Goal: Task Accomplishment & Management: Manage account settings

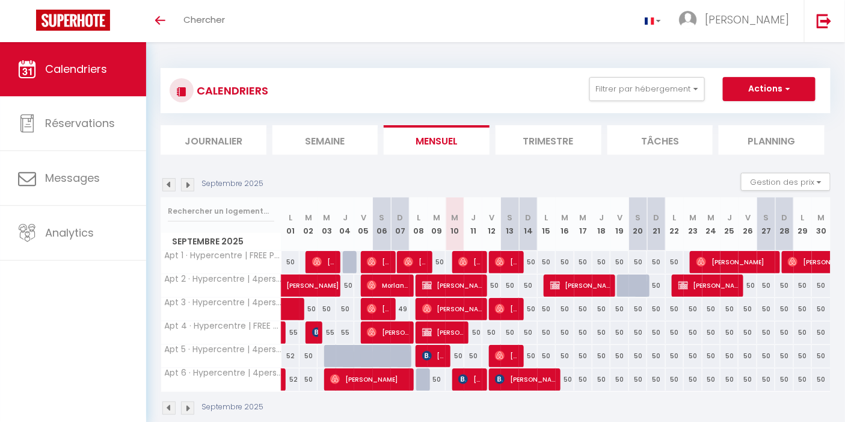
click at [172, 183] on img at bounding box center [168, 184] width 13 height 13
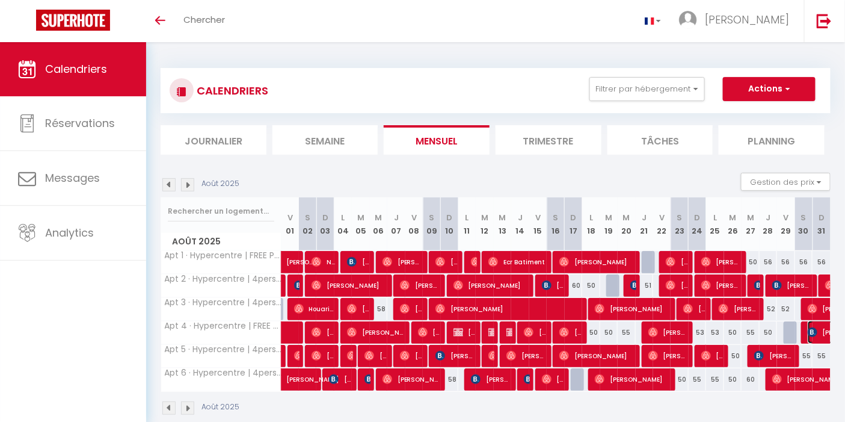
click at [820, 330] on span "[PERSON_NAME]" at bounding box center [835, 332] width 55 height 23
select select "OK"
select select "KO"
select select "0"
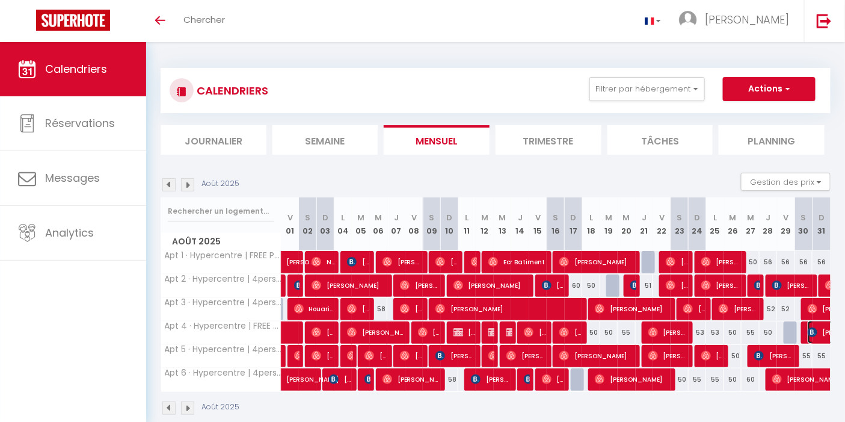
select select "1"
select select
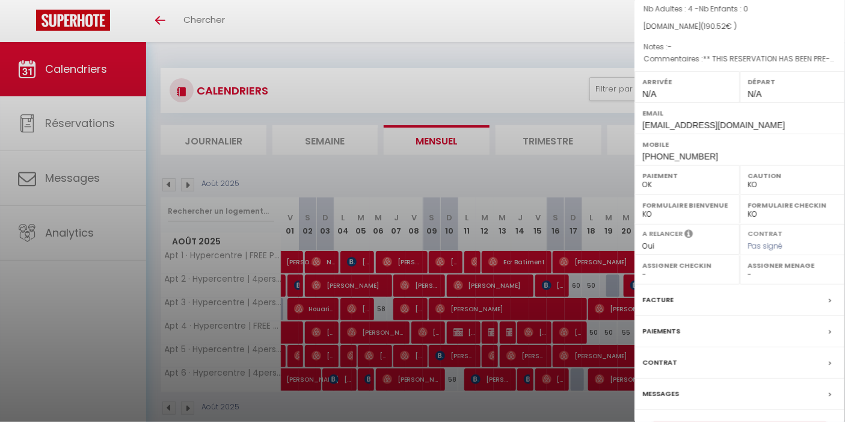
scroll to position [134, 0]
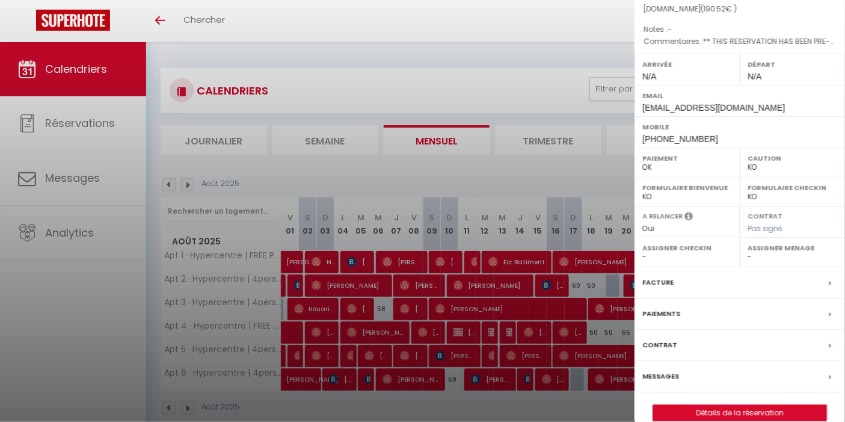
click at [669, 289] on label "Facture" at bounding box center [658, 282] width 31 height 13
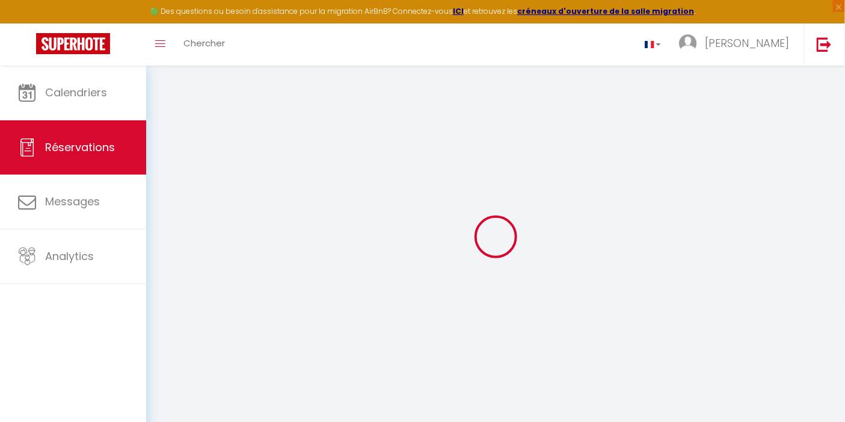
select select
checkbox input "false"
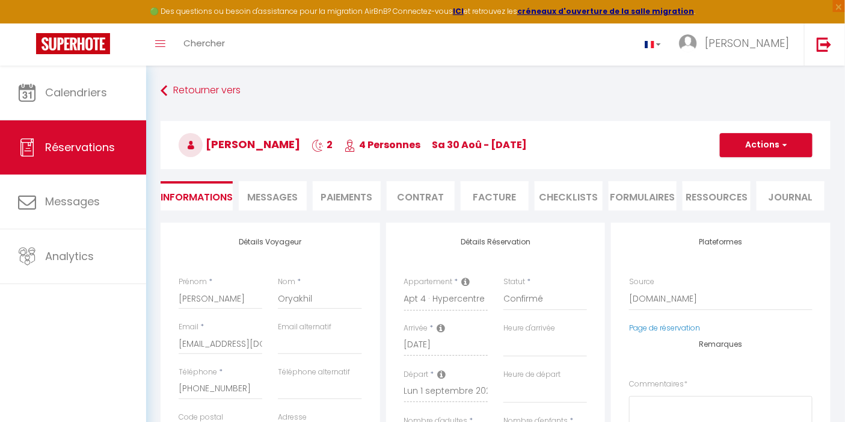
select select
checkbox input "false"
type textarea "** THIS RESERVATION HAS BEEN PRE-PAID ** BOOKING NOTE : Payment charge is EUR 2…"
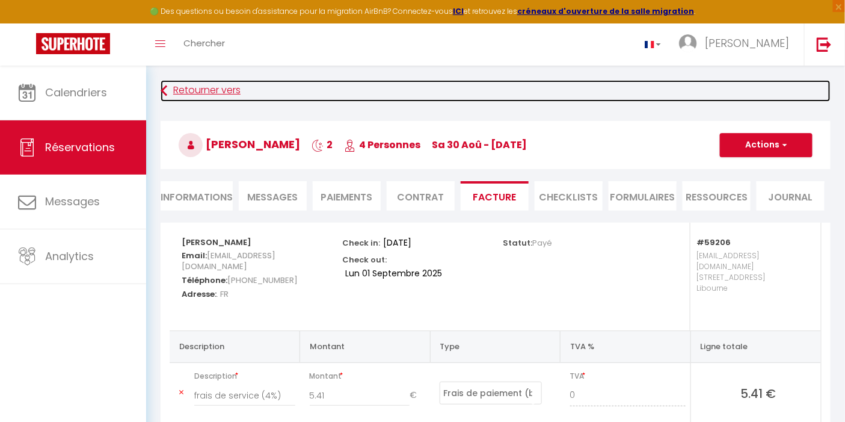
click at [215, 87] on link "Retourner vers" at bounding box center [496, 91] width 670 height 22
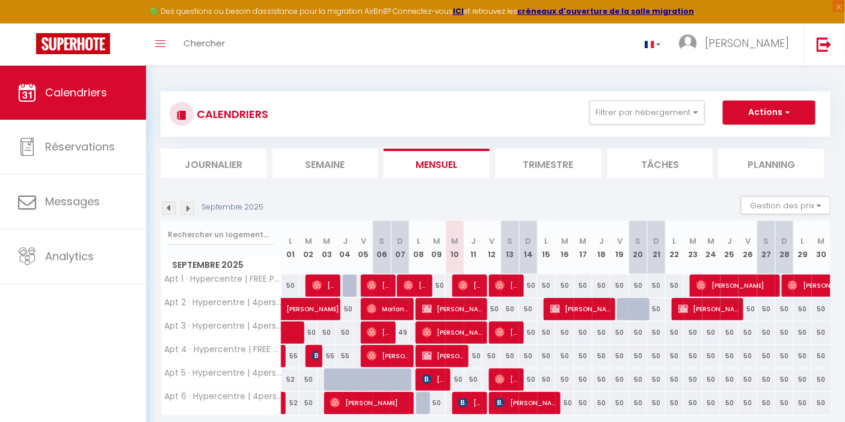
click at [170, 206] on img at bounding box center [168, 208] width 13 height 13
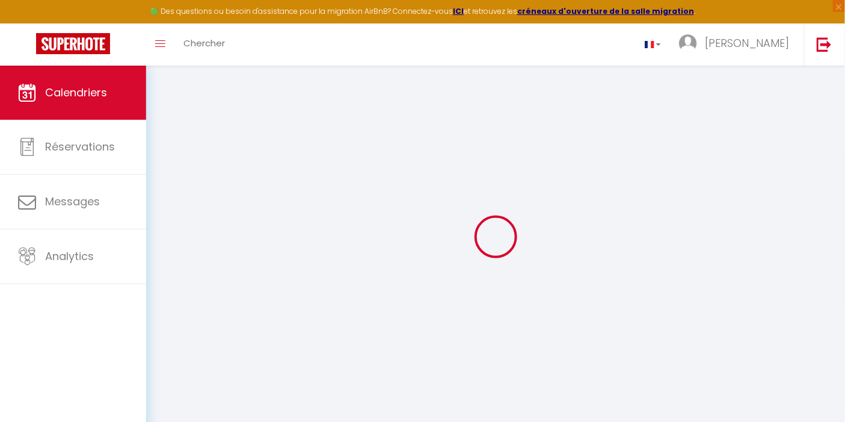
select select
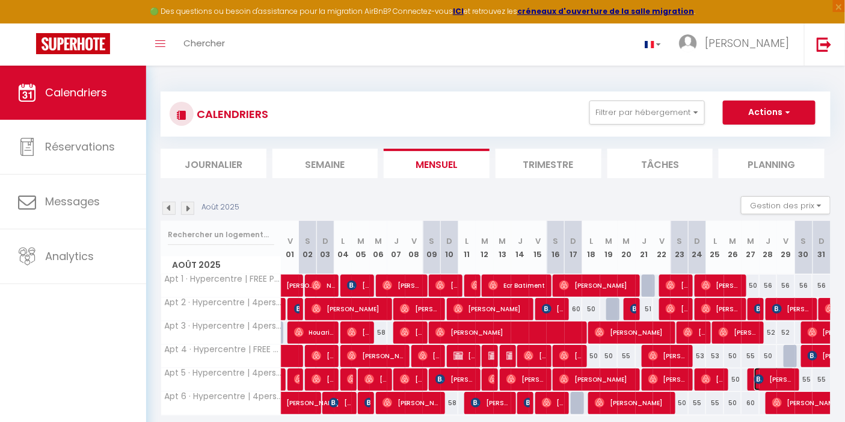
click at [774, 379] on span "[PERSON_NAME]" at bounding box center [775, 379] width 41 height 23
select select "OK"
select select "KO"
select select "0"
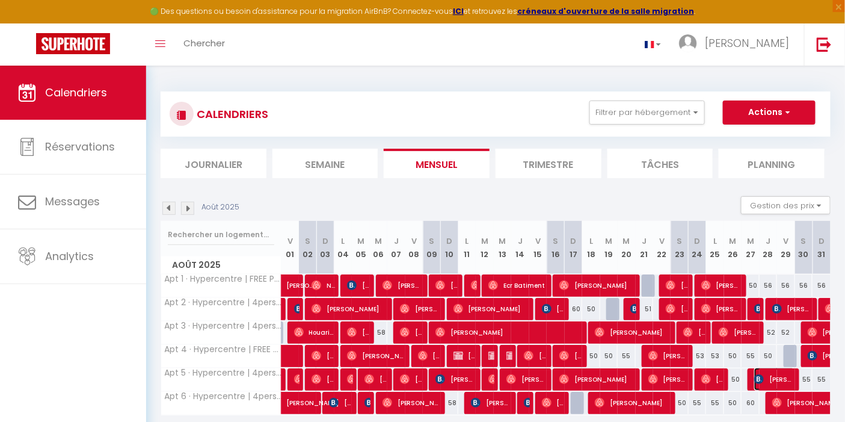
select select "1"
select select
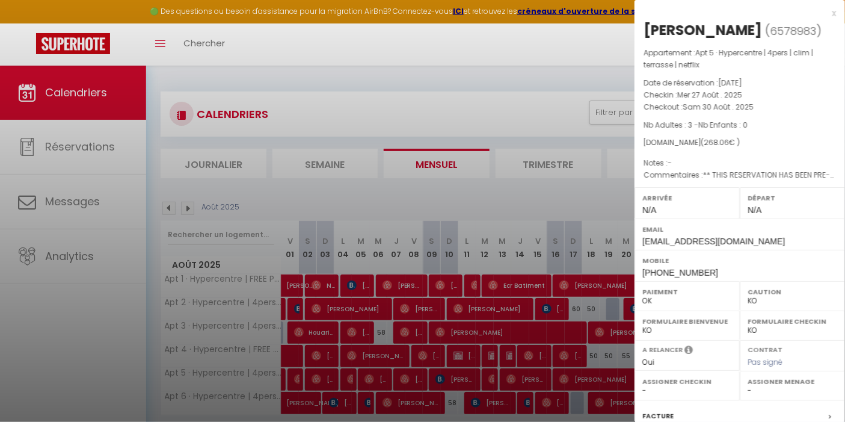
click at [592, 58] on div at bounding box center [422, 211] width 845 height 422
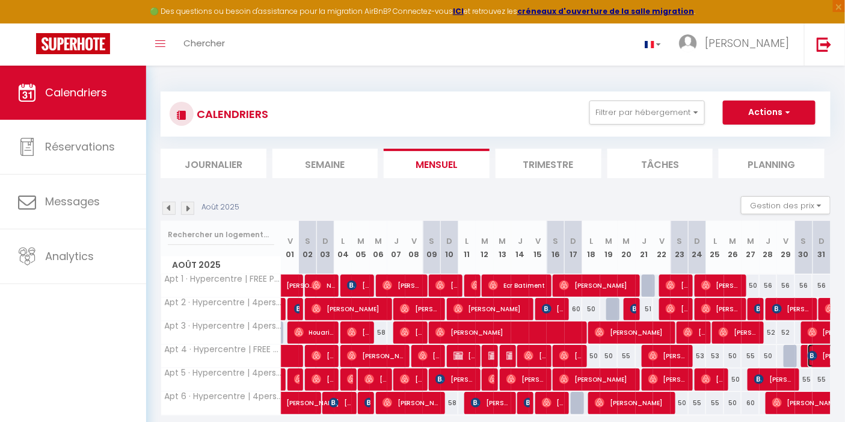
click at [817, 355] on img at bounding box center [813, 356] width 10 height 10
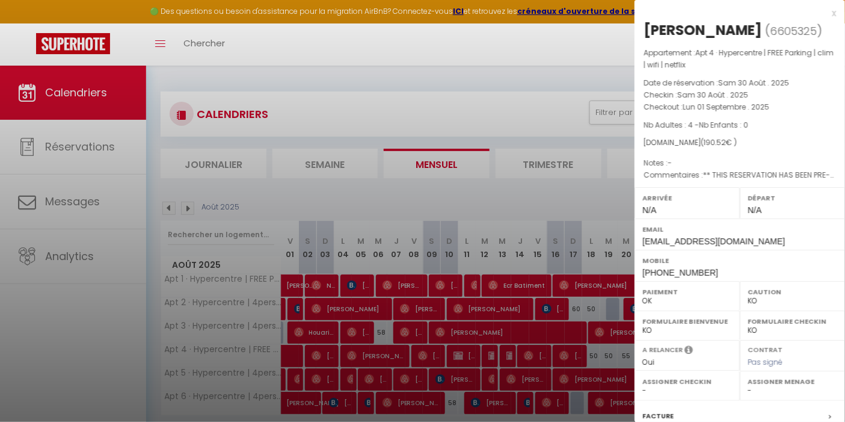
click at [524, 193] on div at bounding box center [422, 211] width 845 height 422
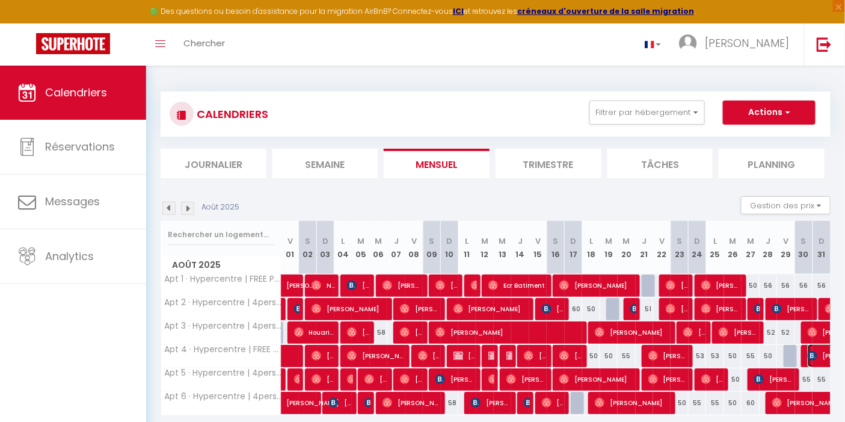
click at [811, 356] on img at bounding box center [813, 356] width 10 height 10
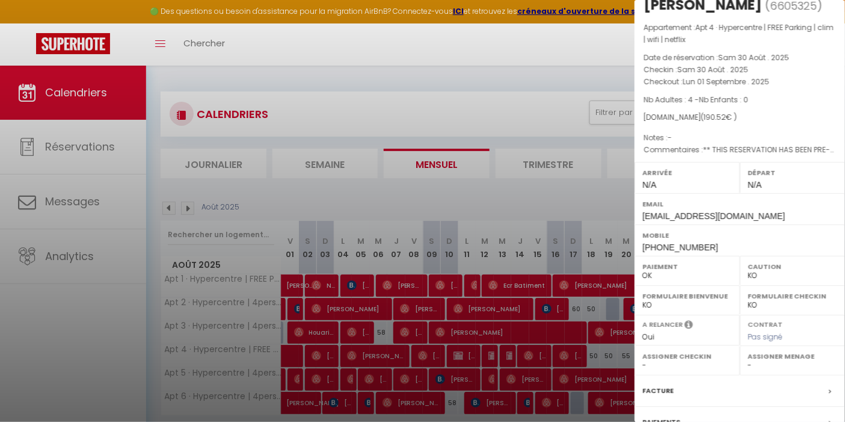
scroll to position [67, 0]
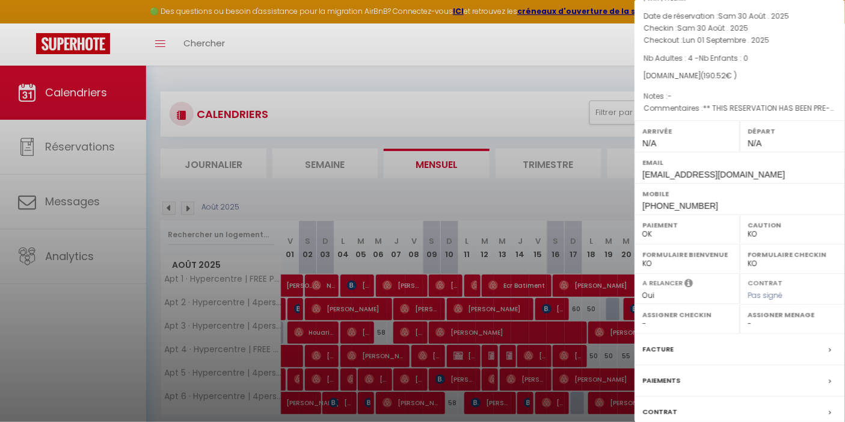
click at [663, 356] on label "Facture" at bounding box center [658, 349] width 31 height 13
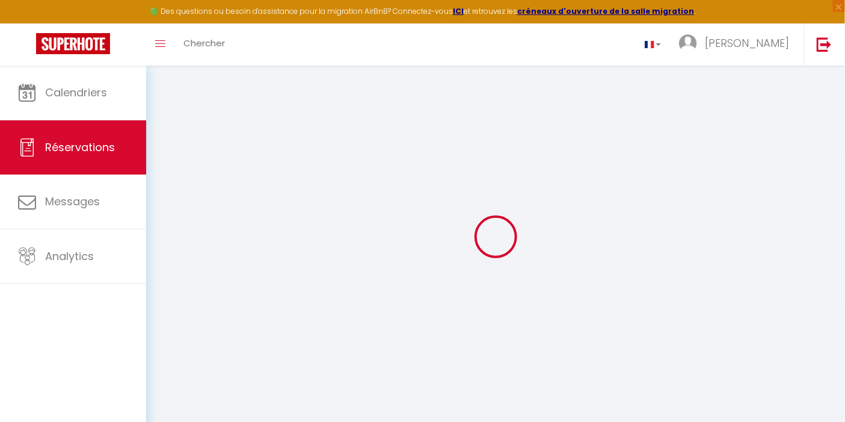
scroll to position [65, 0]
select select "service charge"
select select "cleaning"
select select "taxes"
select select
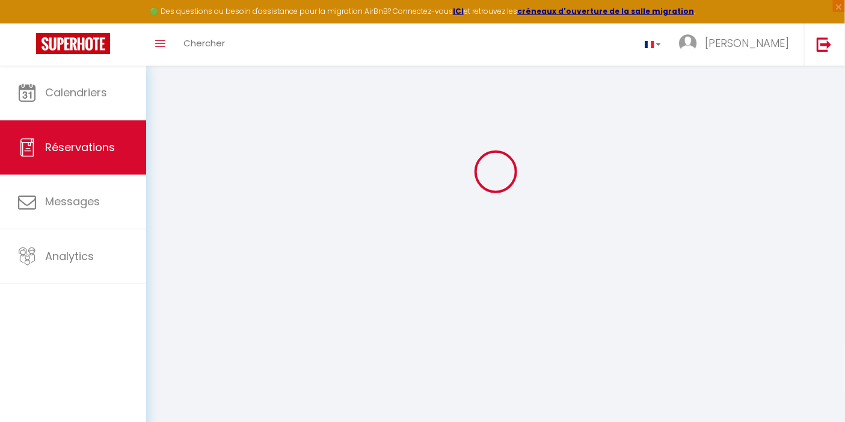
select select
checkbox input "false"
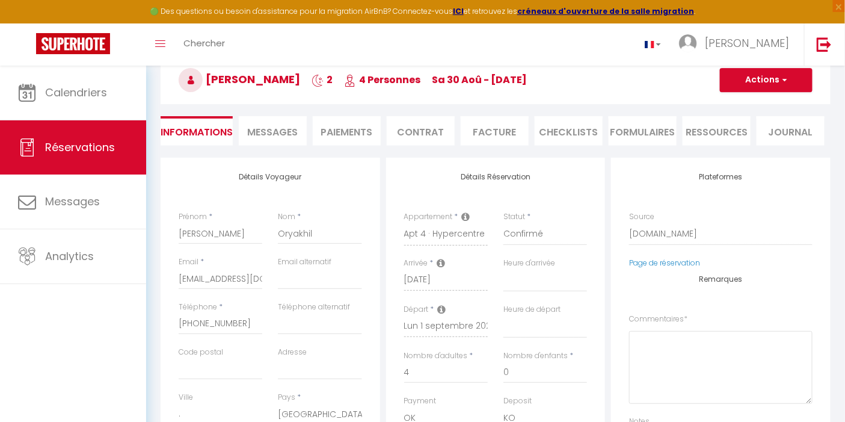
select select
checkbox input "false"
type textarea "** THIS RESERVATION HAS BEEN PRE-PAID ** BOOKING NOTE : Payment charge is EUR 2…"
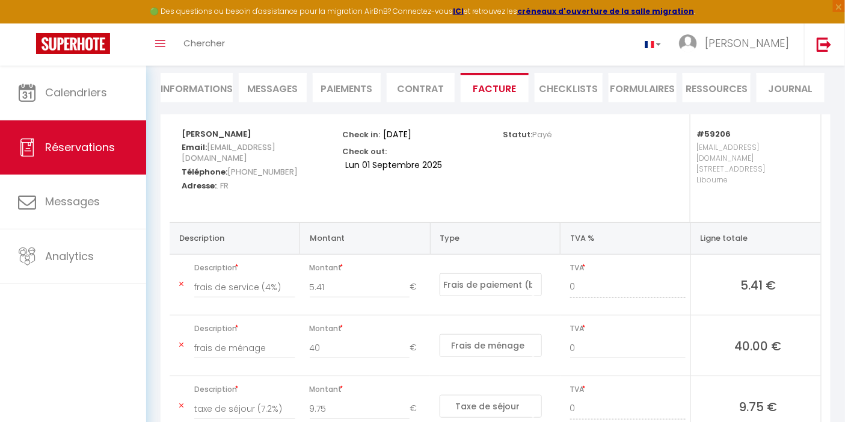
scroll to position [0, 0]
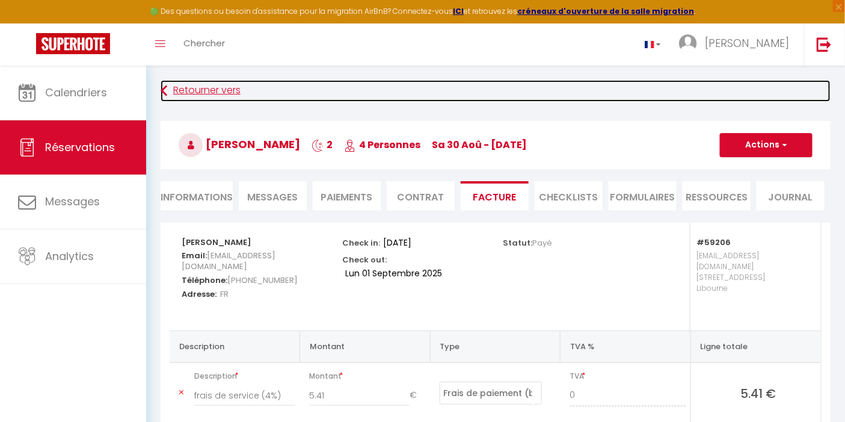
click at [209, 94] on link "Retourner vers" at bounding box center [496, 91] width 670 height 22
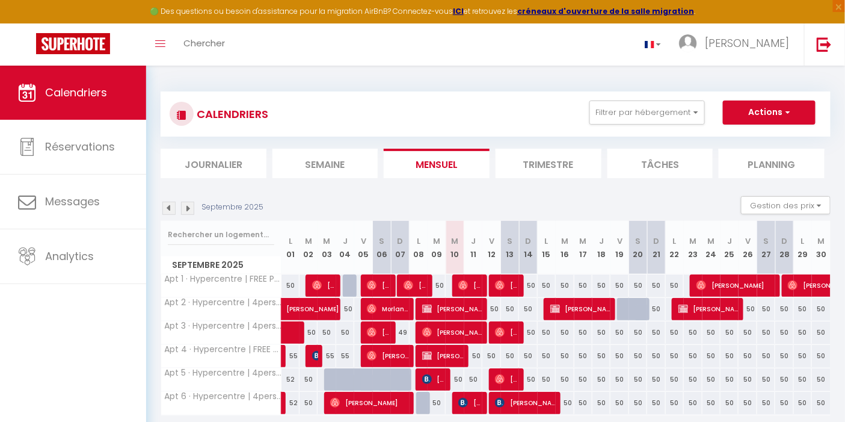
click at [167, 209] on img at bounding box center [168, 208] width 13 height 13
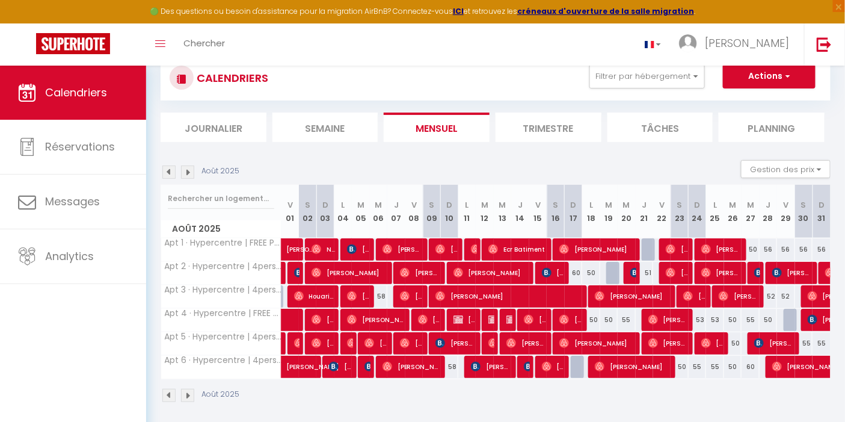
scroll to position [65, 0]
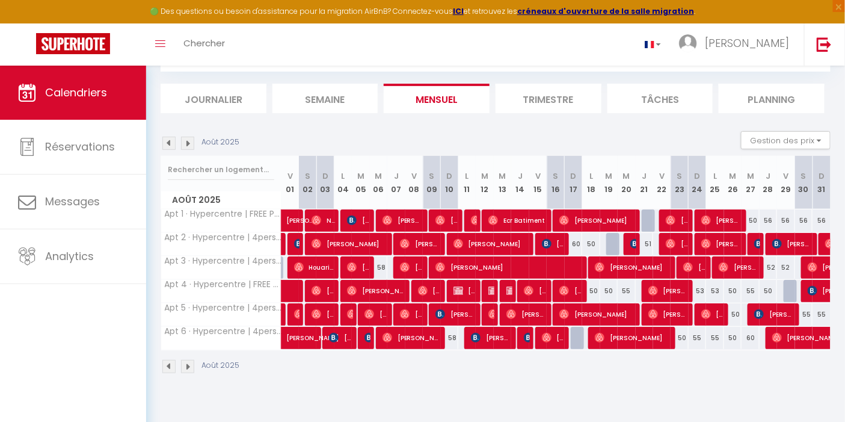
click at [184, 145] on img at bounding box center [187, 143] width 13 height 13
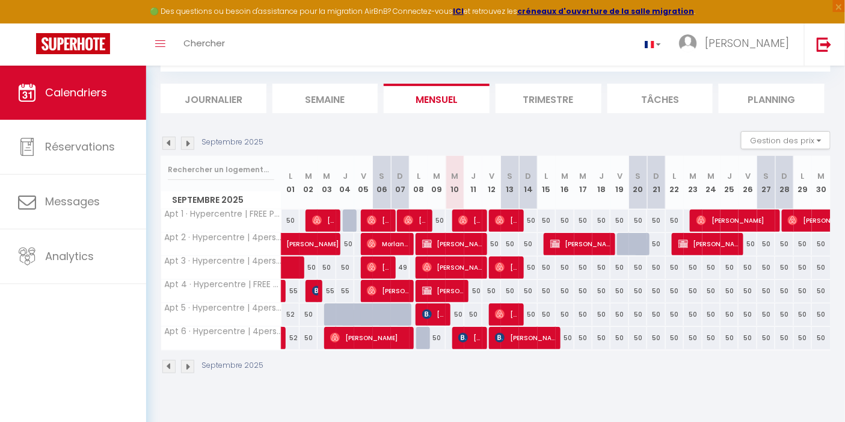
click at [190, 146] on img at bounding box center [187, 143] width 13 height 13
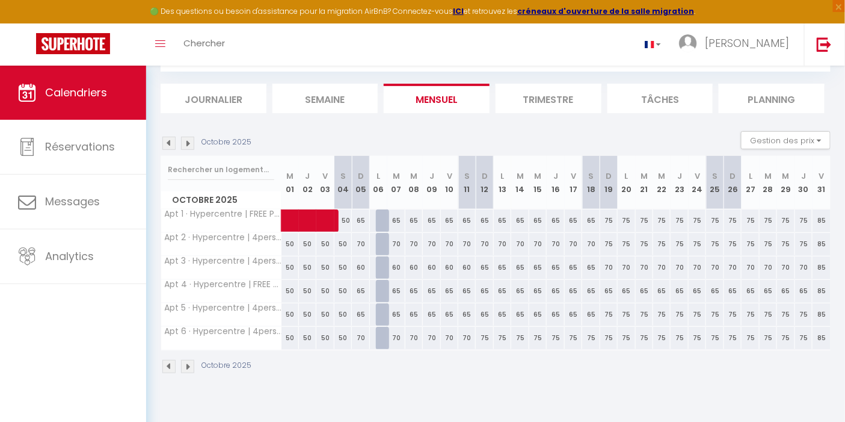
click at [175, 145] on img at bounding box center [168, 143] width 13 height 13
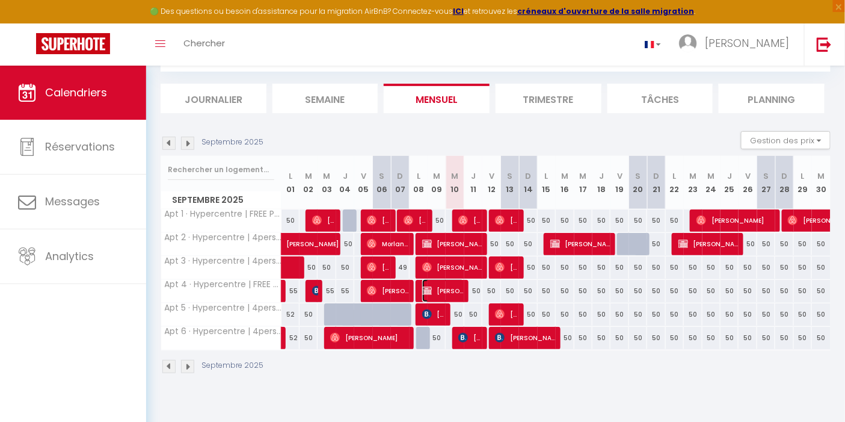
click at [443, 287] on span "[PERSON_NAME]" at bounding box center [443, 290] width 42 height 23
select select "KO"
select select "0"
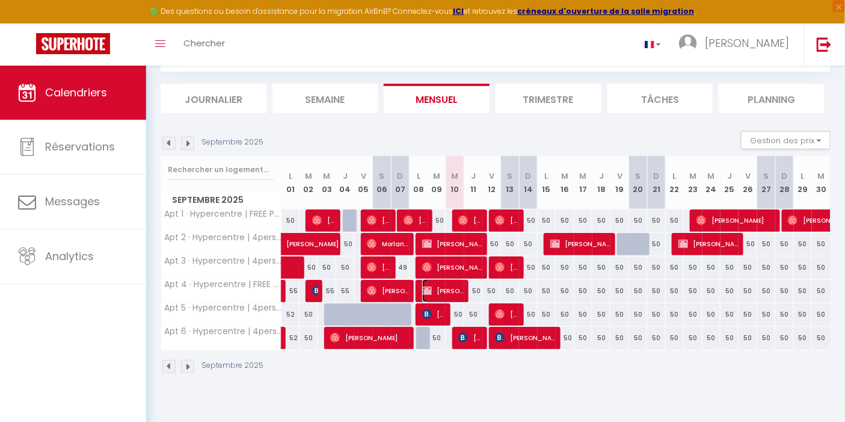
select select "1"
select select
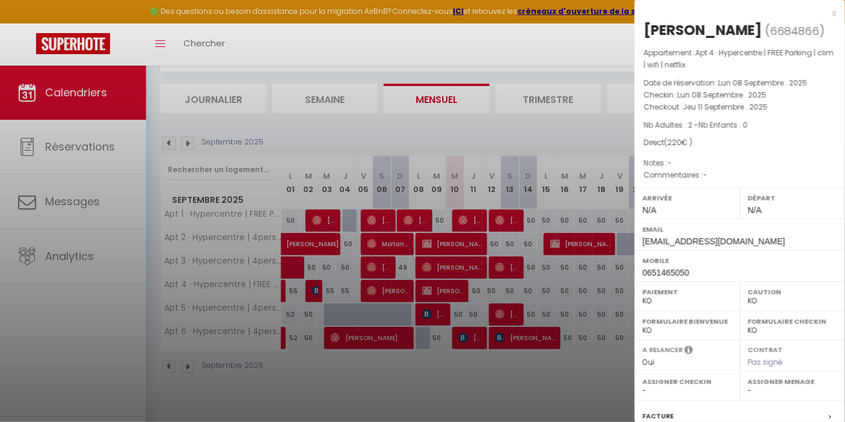
click at [66, 153] on div at bounding box center [422, 211] width 845 height 422
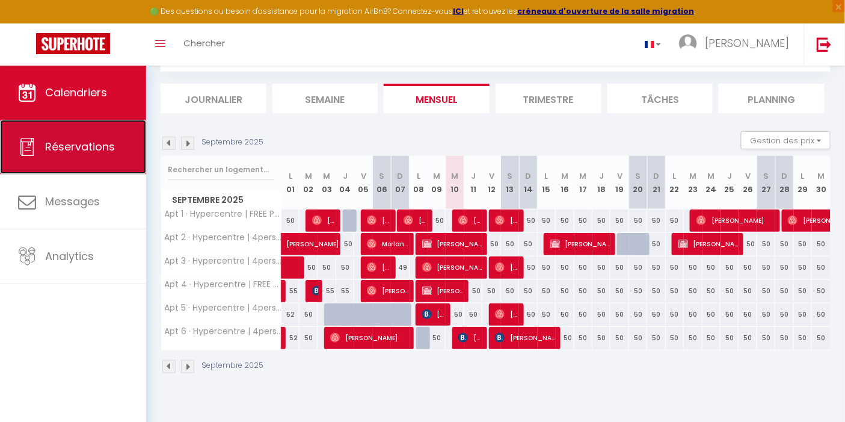
click at [65, 149] on span "Réservations" at bounding box center [80, 146] width 70 height 15
select select "not_cancelled"
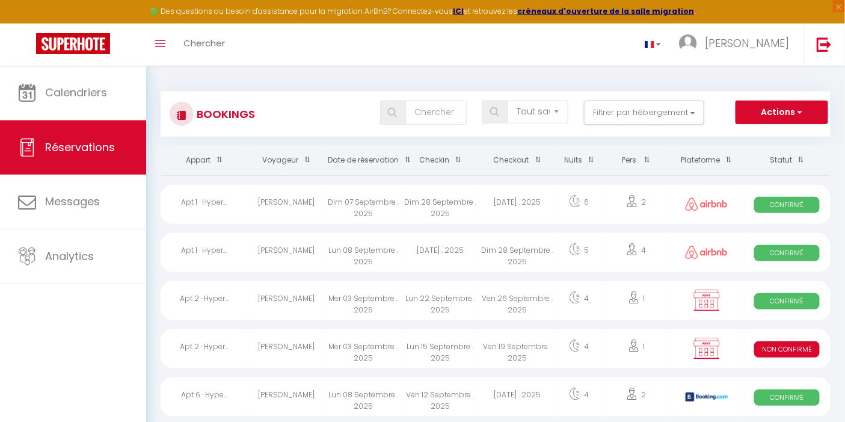
click at [407, 157] on span at bounding box center [405, 160] width 12 height 22
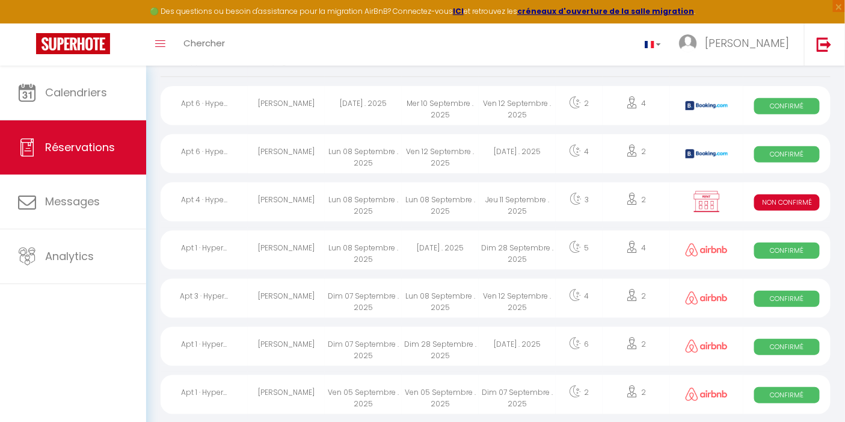
scroll to position [67, 0]
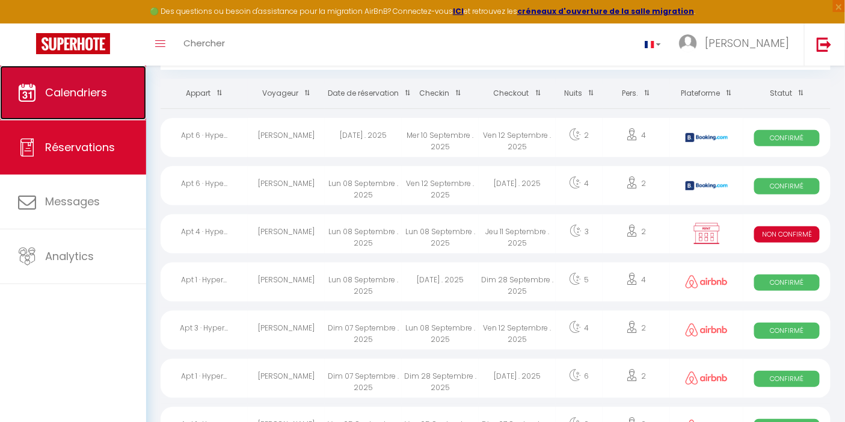
click at [46, 102] on link "Calendriers" at bounding box center [73, 93] width 146 height 54
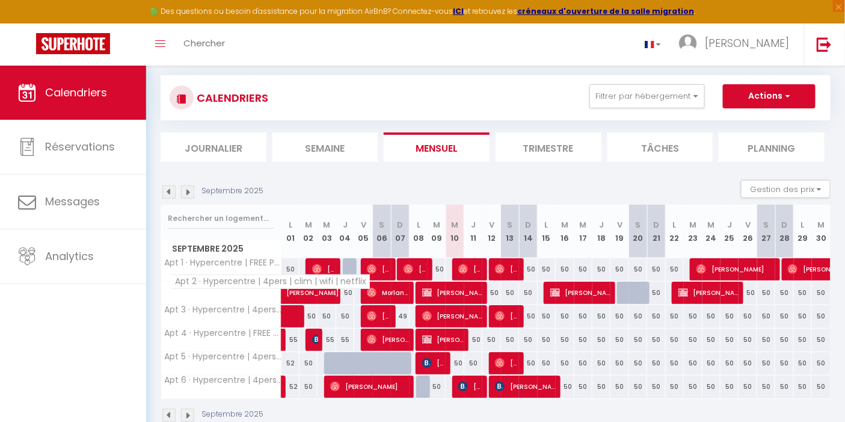
scroll to position [65, 0]
